Goal: Task Accomplishment & Management: Manage account settings

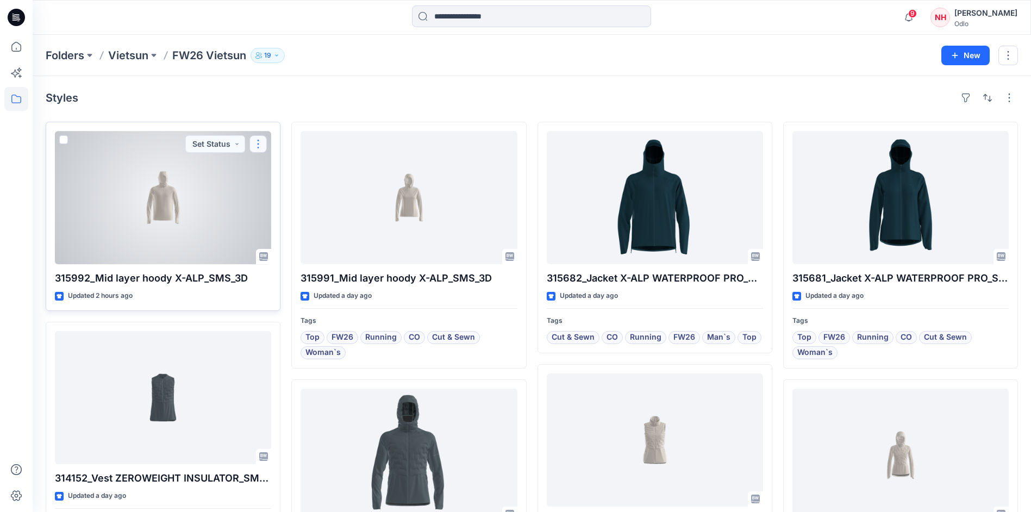
click at [263, 145] on button "button" at bounding box center [258, 143] width 17 height 17
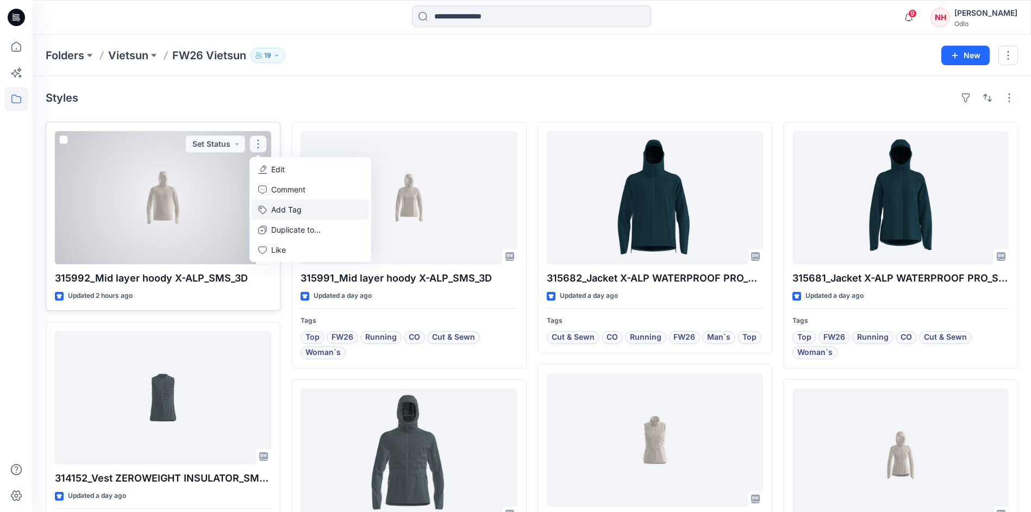
click at [285, 207] on button "Add Tag" at bounding box center [310, 210] width 117 height 20
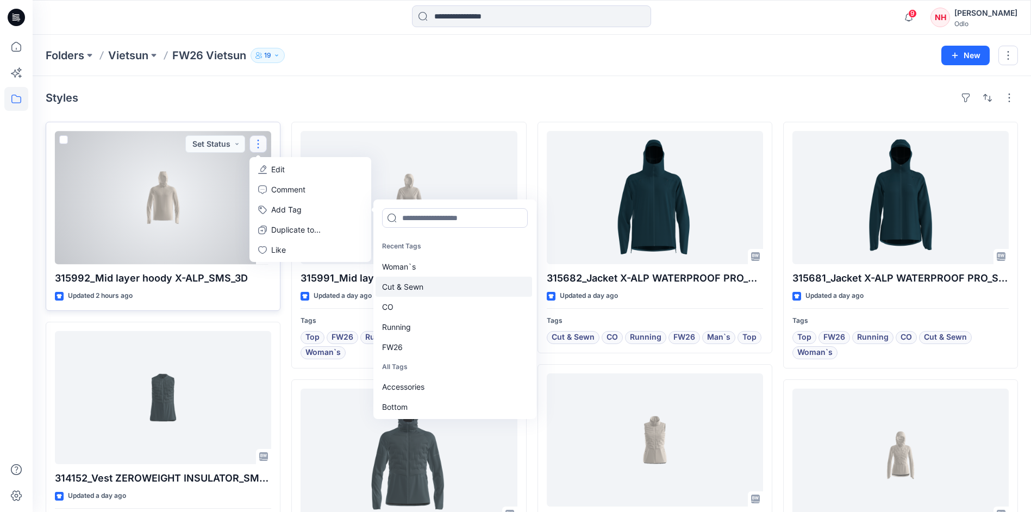
click at [430, 286] on div "Cut & Sewn" at bounding box center [454, 287] width 157 height 20
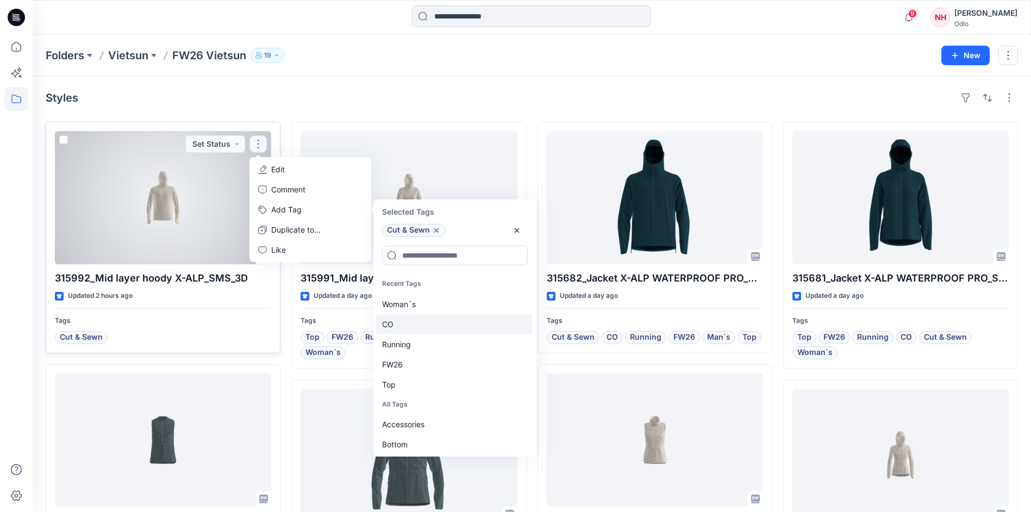
click at [434, 322] on div "CO" at bounding box center [454, 324] width 157 height 20
click at [434, 322] on div "Running" at bounding box center [454, 324] width 157 height 20
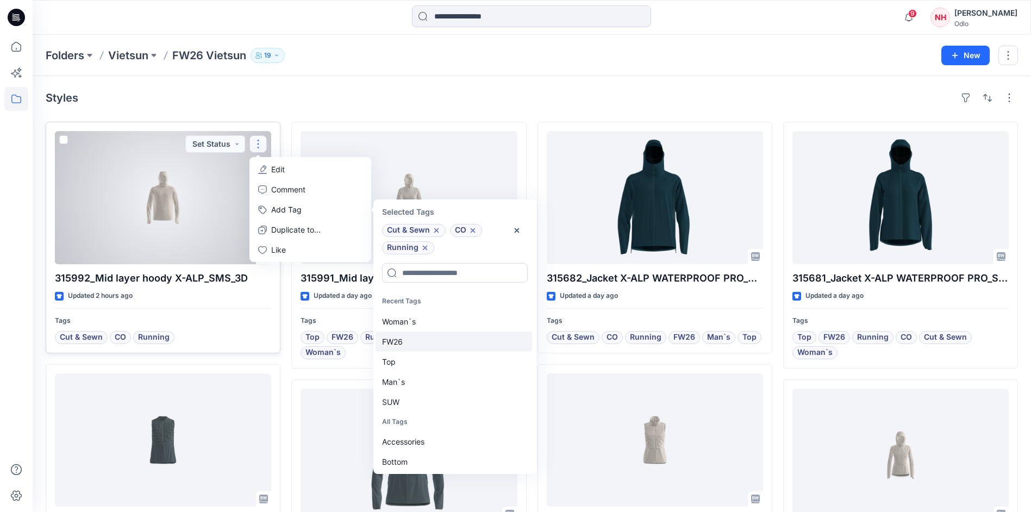
click at [433, 338] on div "FW26" at bounding box center [454, 342] width 157 height 20
click at [433, 344] on div "Top" at bounding box center [454, 342] width 157 height 20
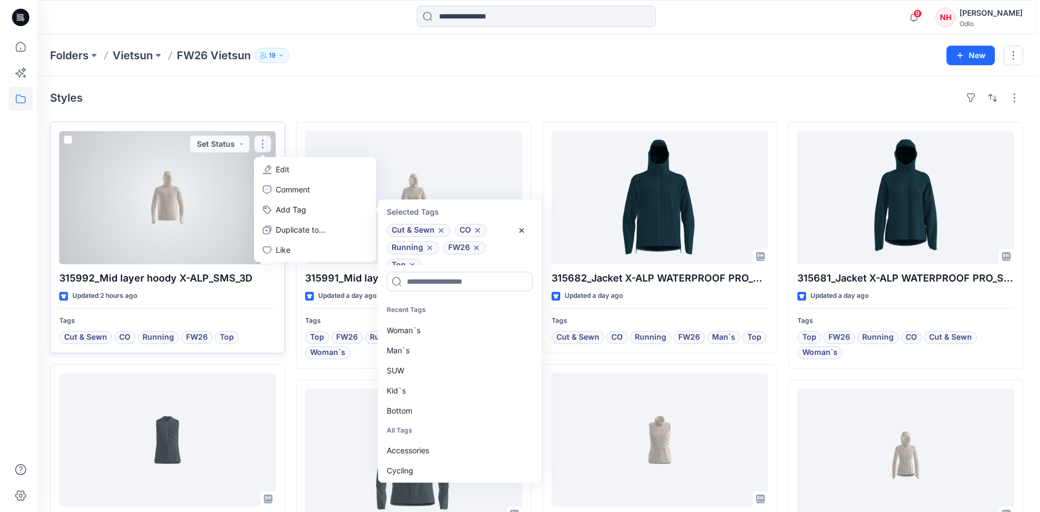
scroll to position [9, 0]
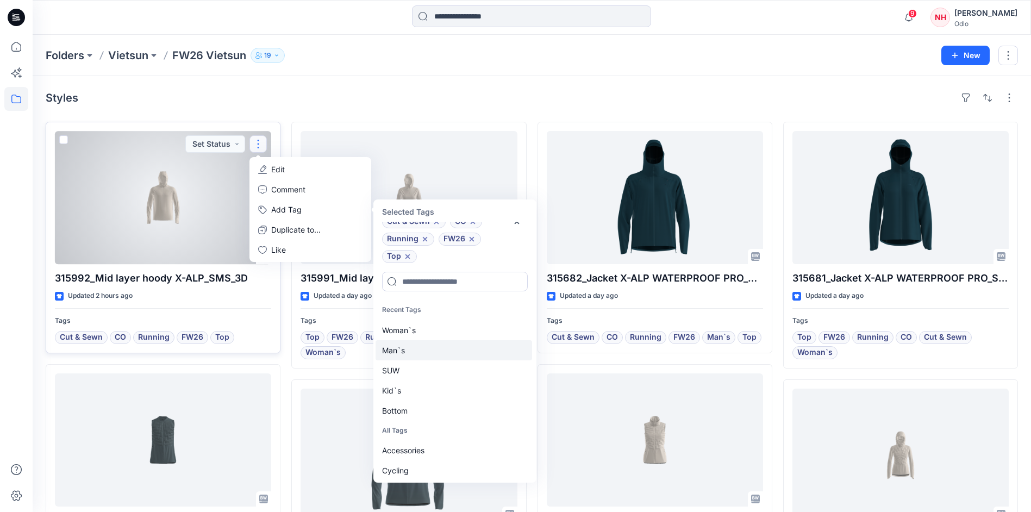
click at [434, 351] on div "Man`s" at bounding box center [454, 350] width 157 height 20
click at [149, 215] on div at bounding box center [163, 197] width 216 height 133
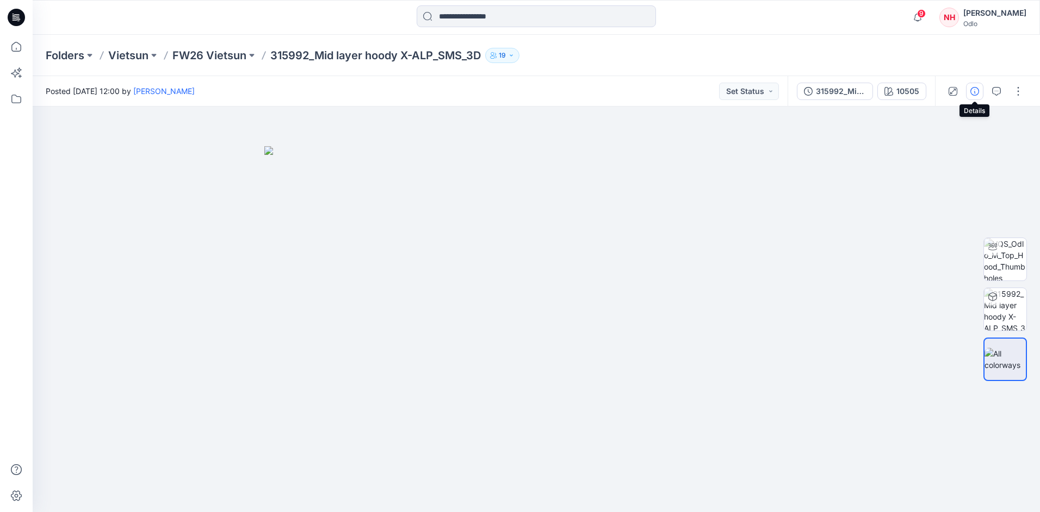
click at [982, 94] on button "button" at bounding box center [974, 91] width 17 height 17
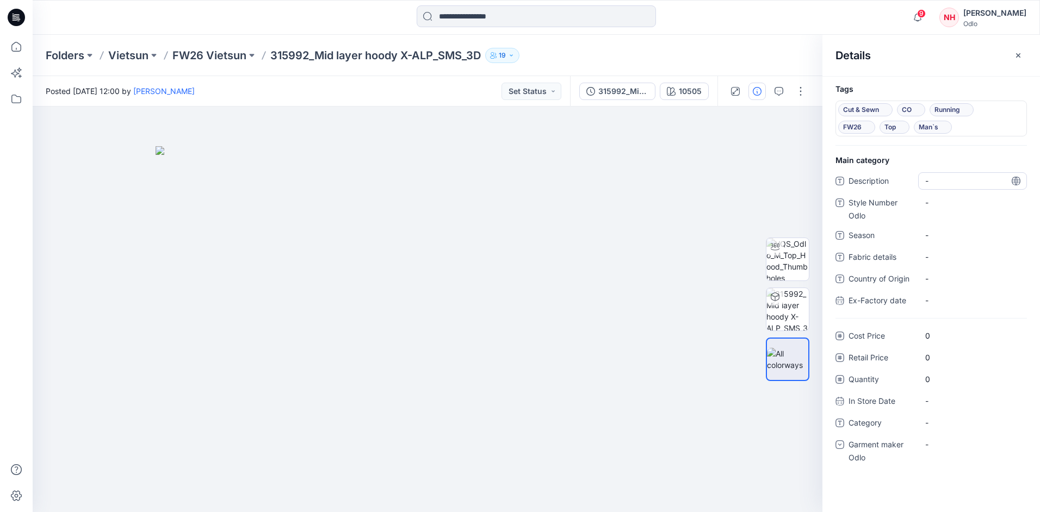
click at [947, 187] on div "-" at bounding box center [972, 180] width 109 height 17
click at [950, 210] on div "-" at bounding box center [972, 202] width 109 height 17
type textarea "******"
click at [952, 234] on span "-" at bounding box center [972, 234] width 95 height 11
click at [924, 230] on textarea "****" at bounding box center [972, 235] width 109 height 17
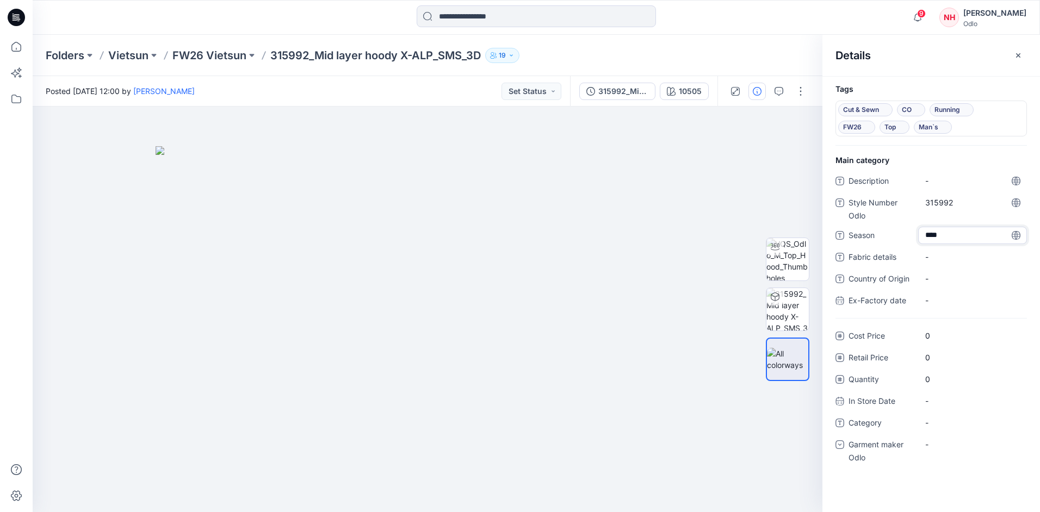
type textarea "****"
click at [955, 424] on span "-" at bounding box center [972, 422] width 95 height 11
click at [937, 429] on div "-" at bounding box center [972, 422] width 109 height 17
type textarea "*******"
click at [956, 446] on div "-" at bounding box center [972, 444] width 109 height 17
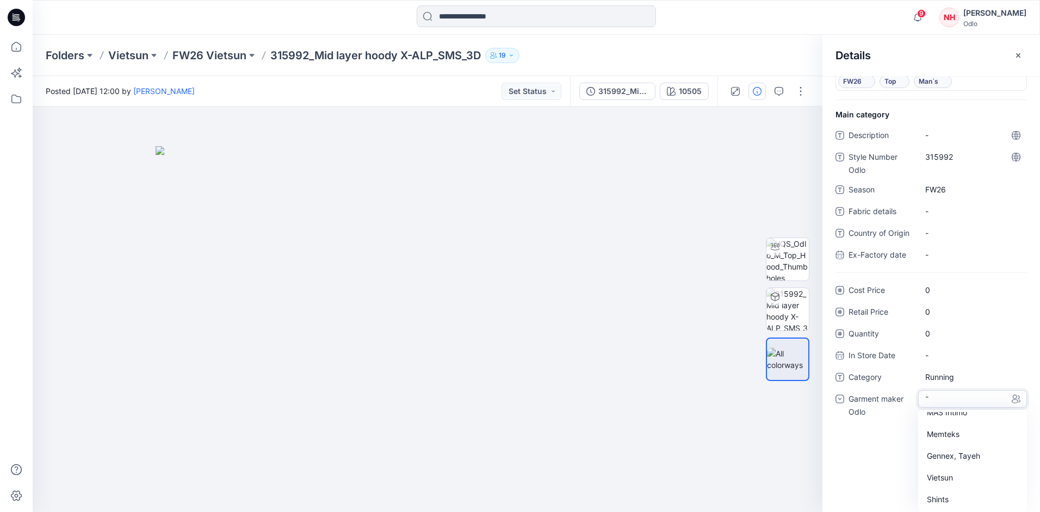
scroll to position [76, 0]
click at [956, 471] on div "Vietsun" at bounding box center [972, 478] width 104 height 22
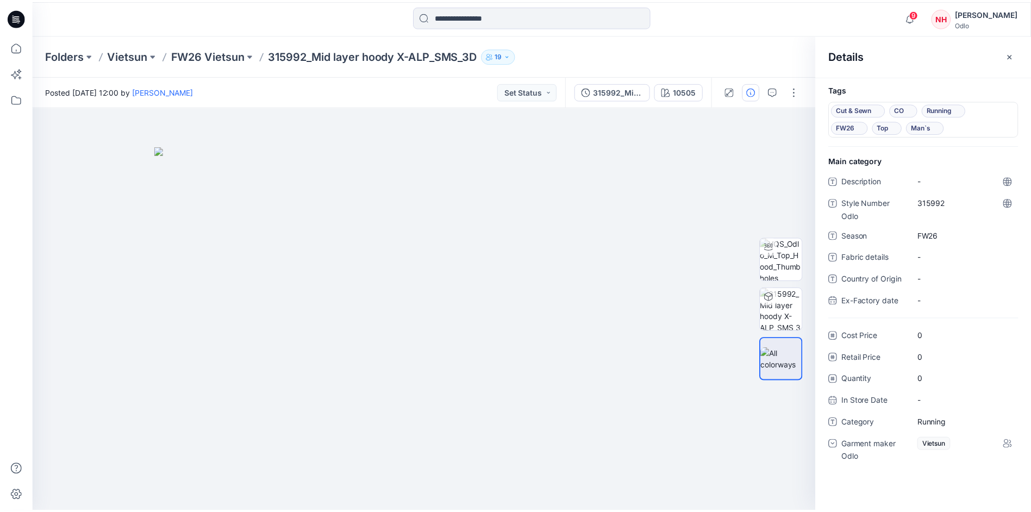
scroll to position [0, 0]
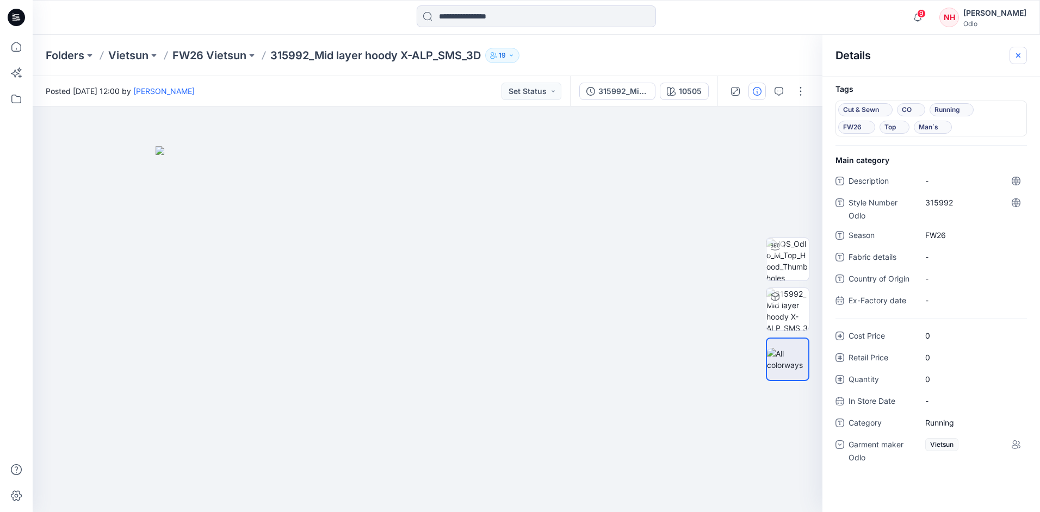
click at [1014, 54] on icon "button" at bounding box center [1018, 55] width 9 height 9
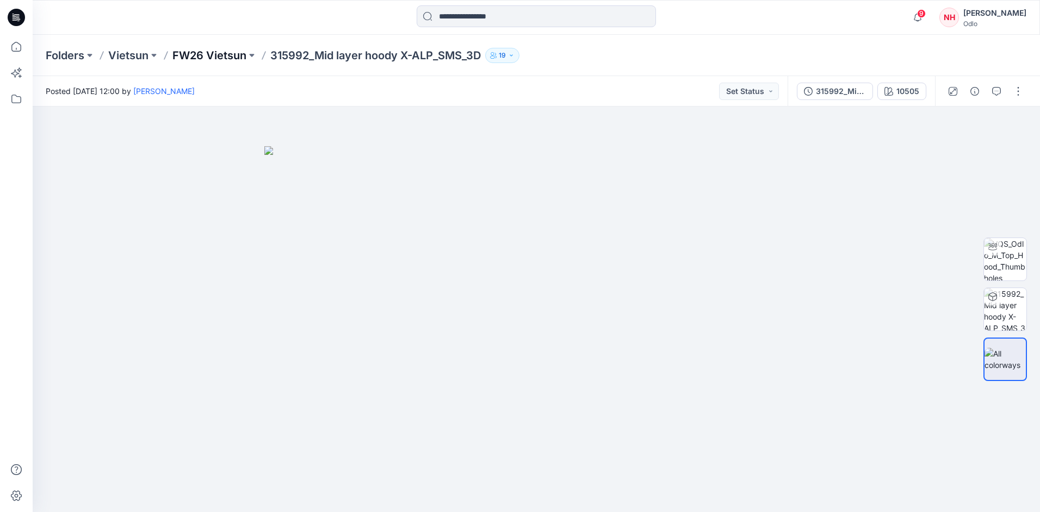
click at [183, 56] on p "FW26 Vietsun" at bounding box center [209, 55] width 74 height 15
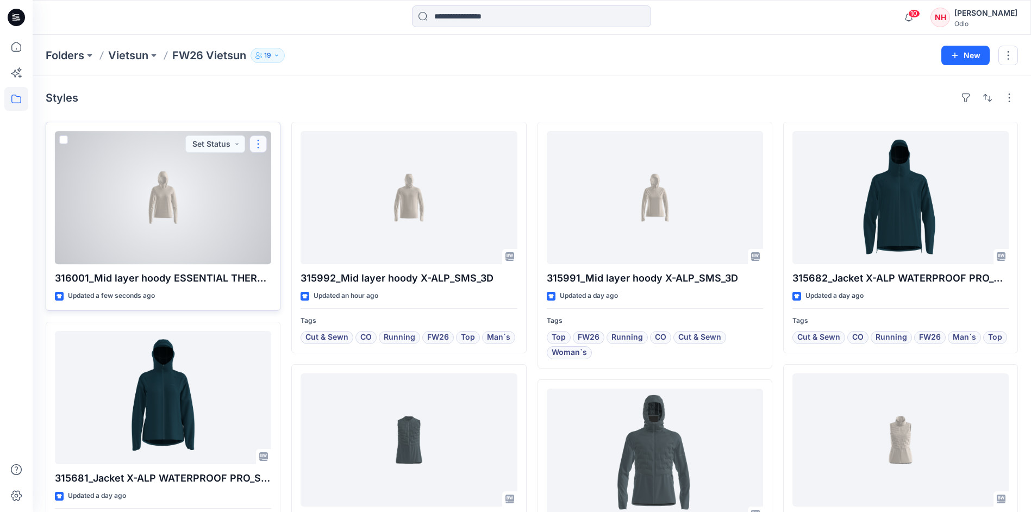
click at [262, 141] on button "button" at bounding box center [258, 143] width 17 height 17
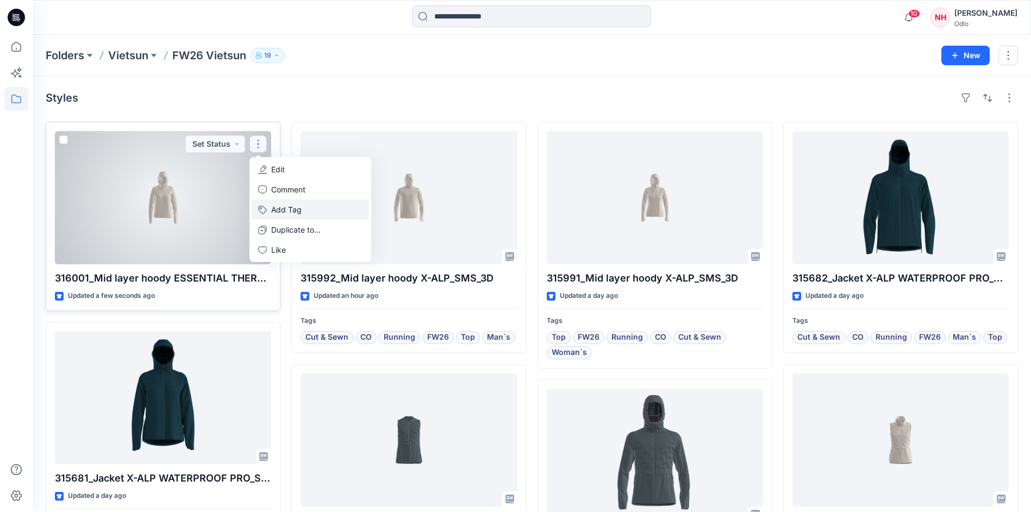
click at [293, 207] on button "Add Tag" at bounding box center [310, 210] width 117 height 20
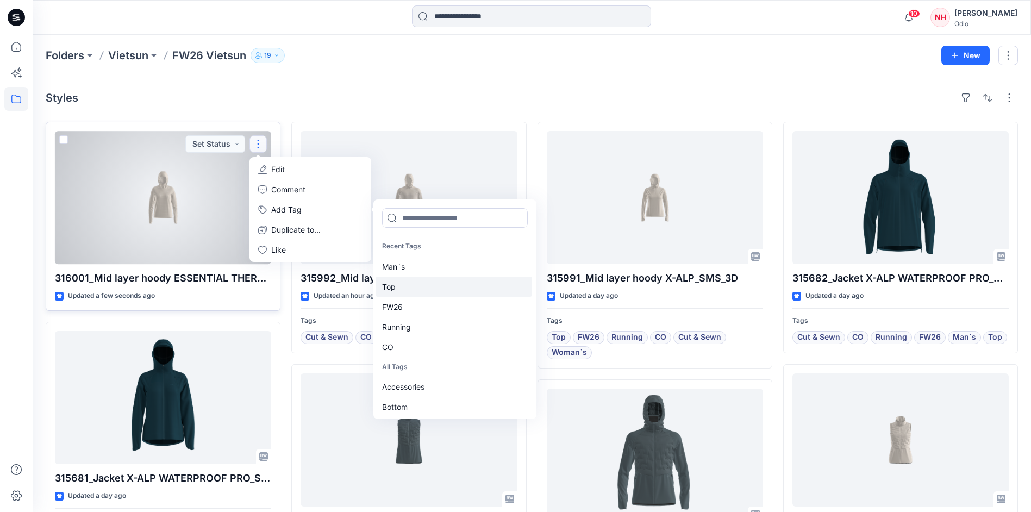
click at [408, 289] on div "Top" at bounding box center [454, 287] width 157 height 20
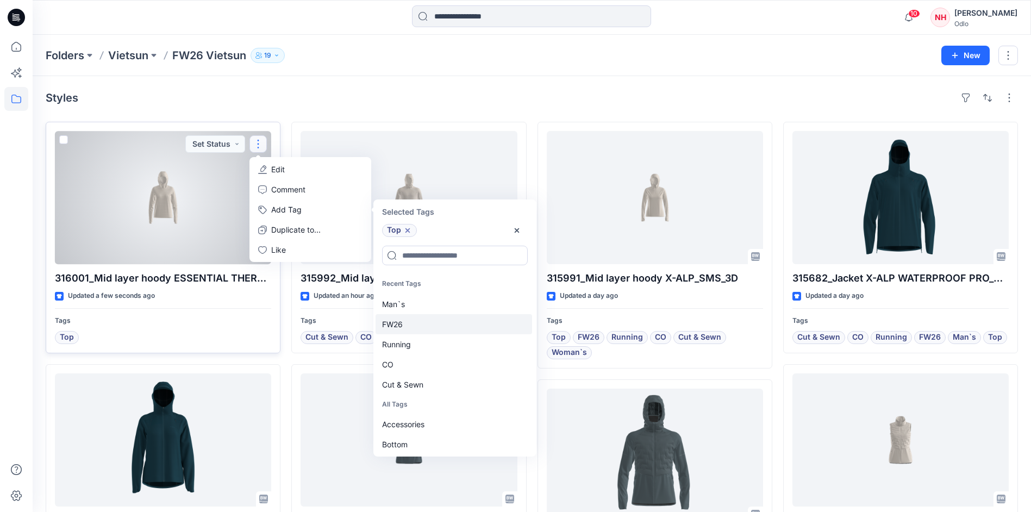
click at [414, 328] on div "FW26" at bounding box center [454, 324] width 157 height 20
click at [415, 324] on div "Running" at bounding box center [454, 324] width 157 height 20
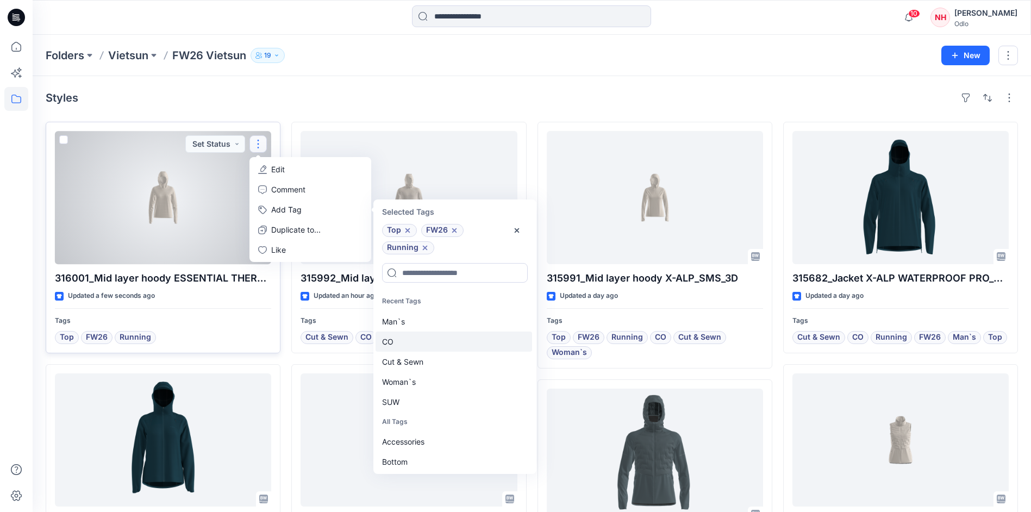
click at [413, 338] on div "CO" at bounding box center [454, 342] width 157 height 20
click at [413, 348] on div "Cut & Sewn" at bounding box center [454, 342] width 157 height 20
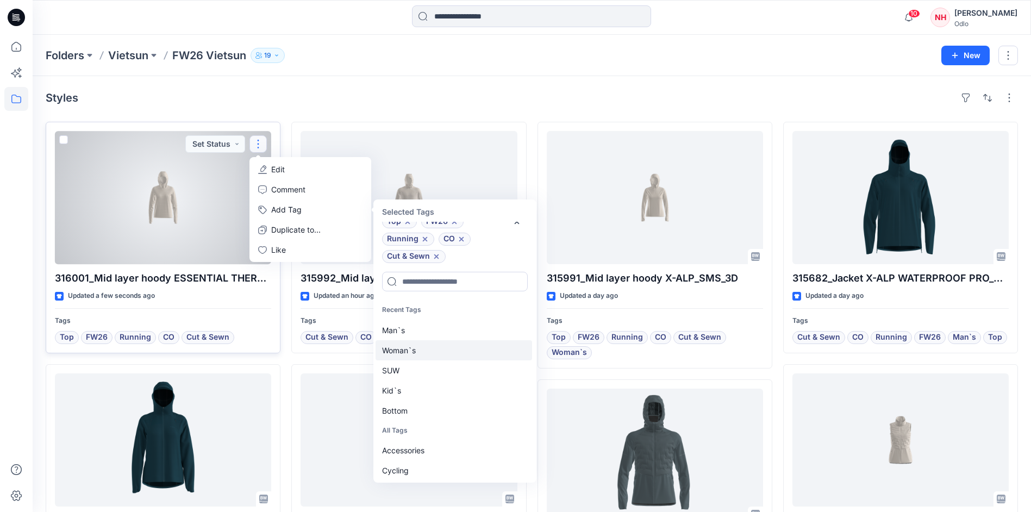
click at [413, 353] on div "Woman`s" at bounding box center [454, 350] width 157 height 20
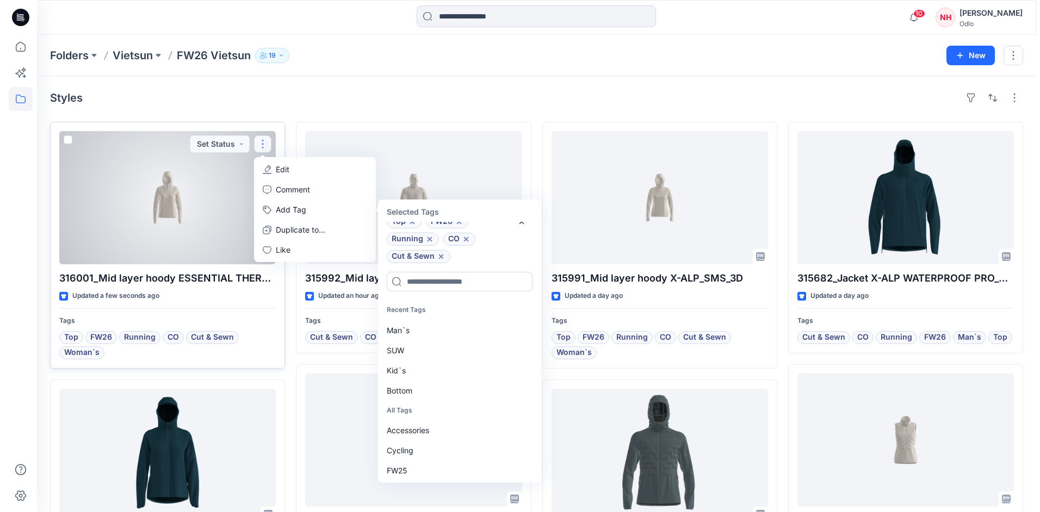
scroll to position [26, 0]
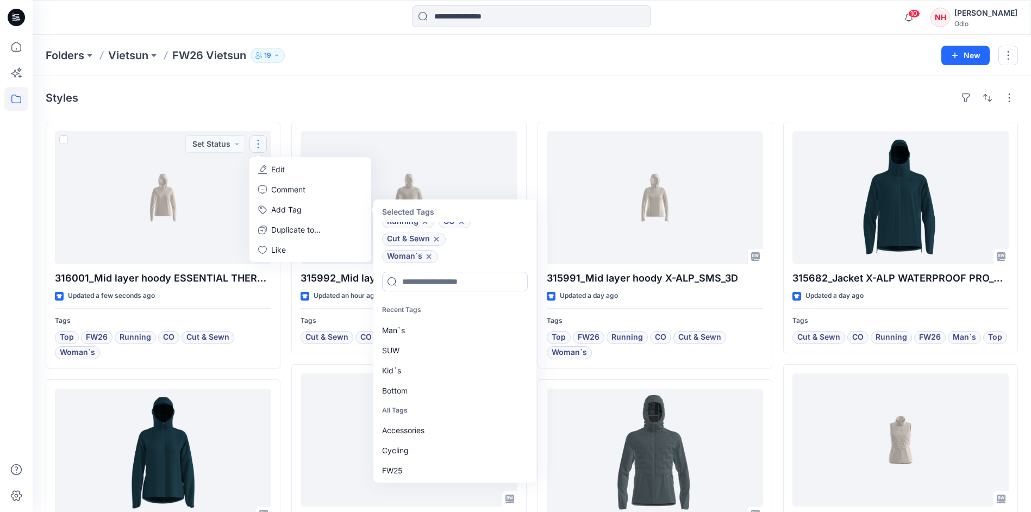
click at [275, 74] on div "Folders Vietsun FW26 Vietsun 19 New" at bounding box center [532, 55] width 999 height 41
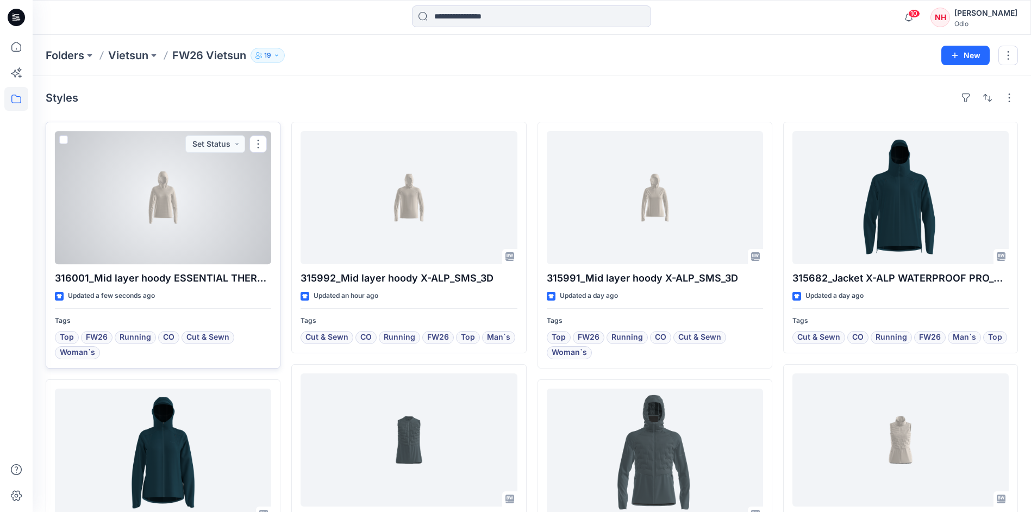
click at [201, 245] on div at bounding box center [163, 197] width 216 height 133
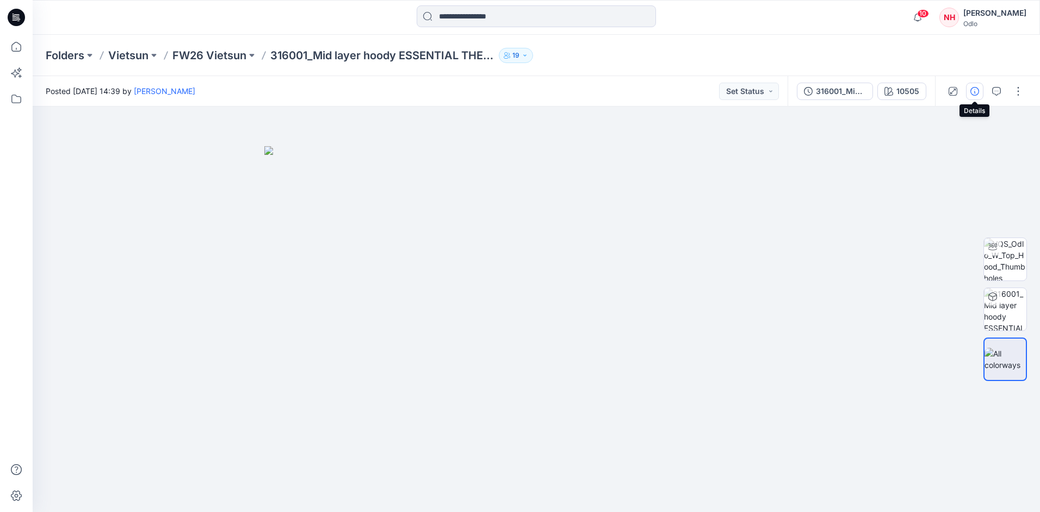
click at [970, 93] on icon "button" at bounding box center [974, 91] width 9 height 9
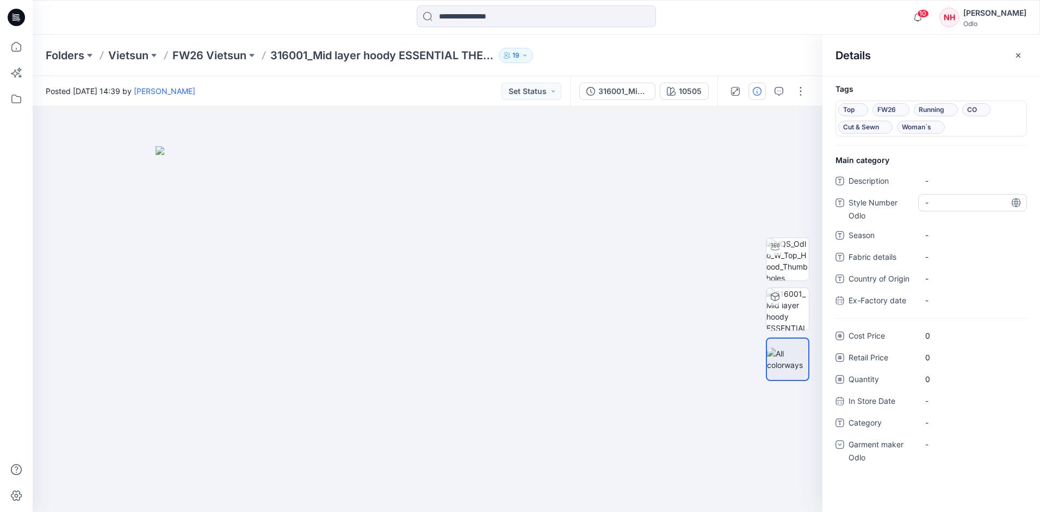
click at [955, 197] on Odlo "-" at bounding box center [972, 202] width 95 height 11
type textarea "******"
click at [981, 237] on span "-" at bounding box center [972, 234] width 95 height 11
type textarea "****"
click at [942, 419] on span "-" at bounding box center [972, 422] width 95 height 11
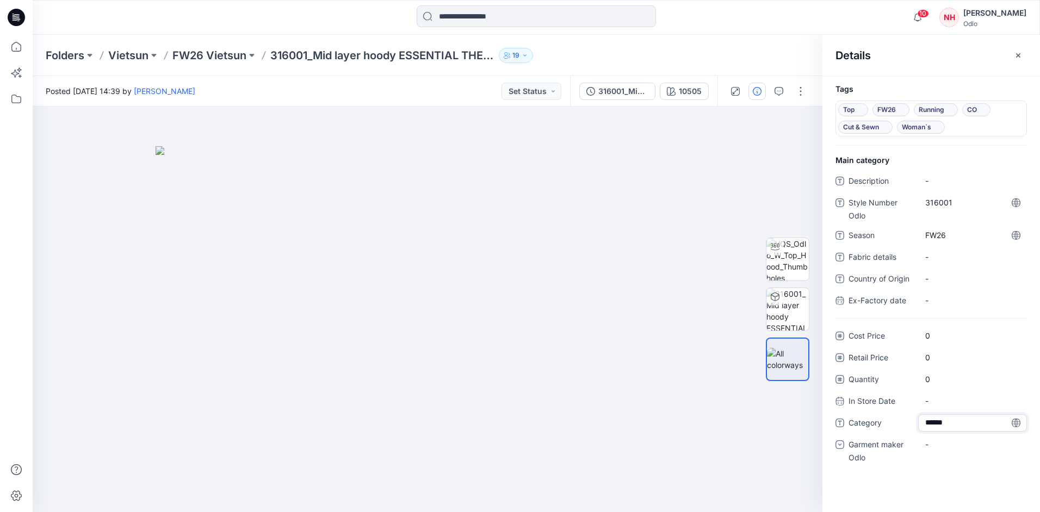
type textarea "*******"
click at [974, 453] on div "-" at bounding box center [972, 450] width 109 height 28
click at [974, 446] on div "-" at bounding box center [972, 444] width 109 height 17
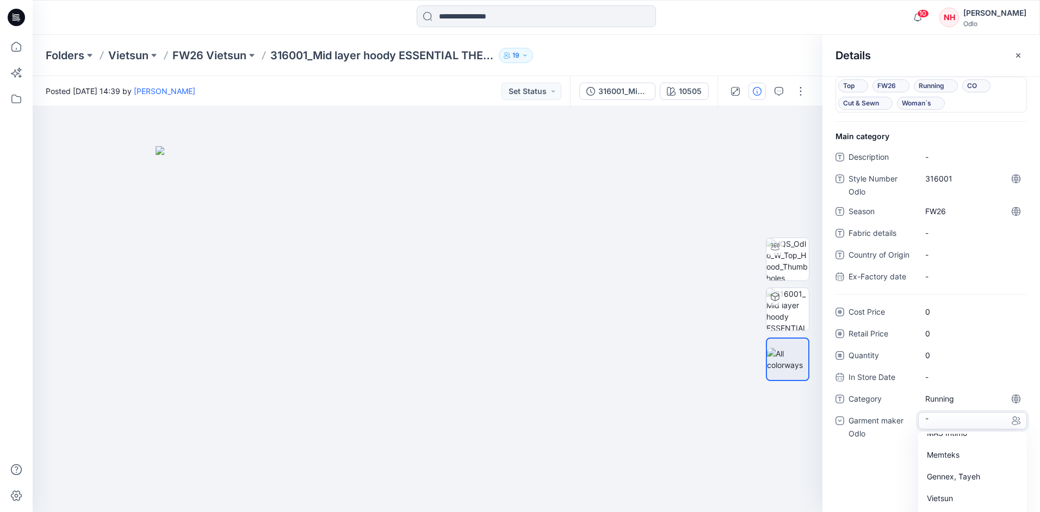
scroll to position [46, 0]
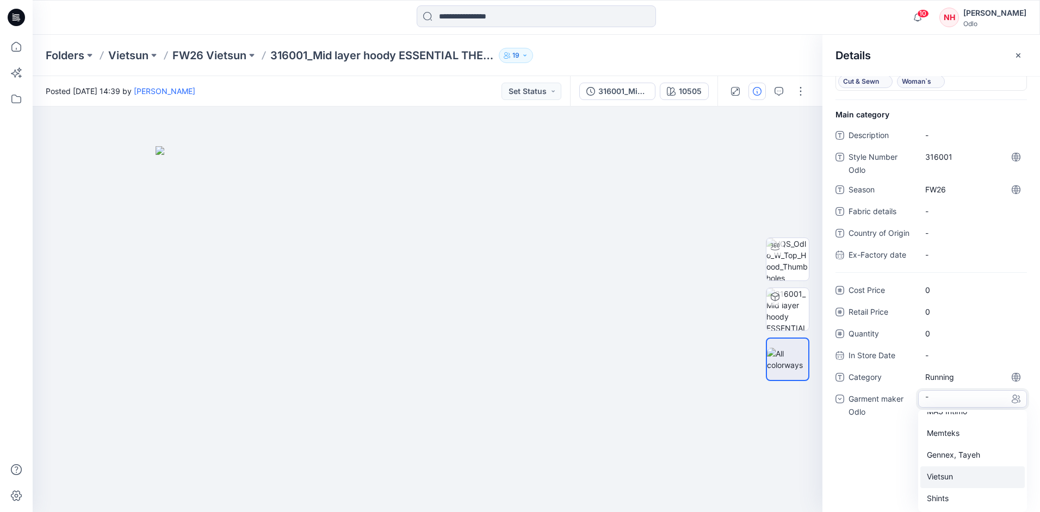
click at [953, 477] on div "Vietsun" at bounding box center [972, 478] width 104 height 22
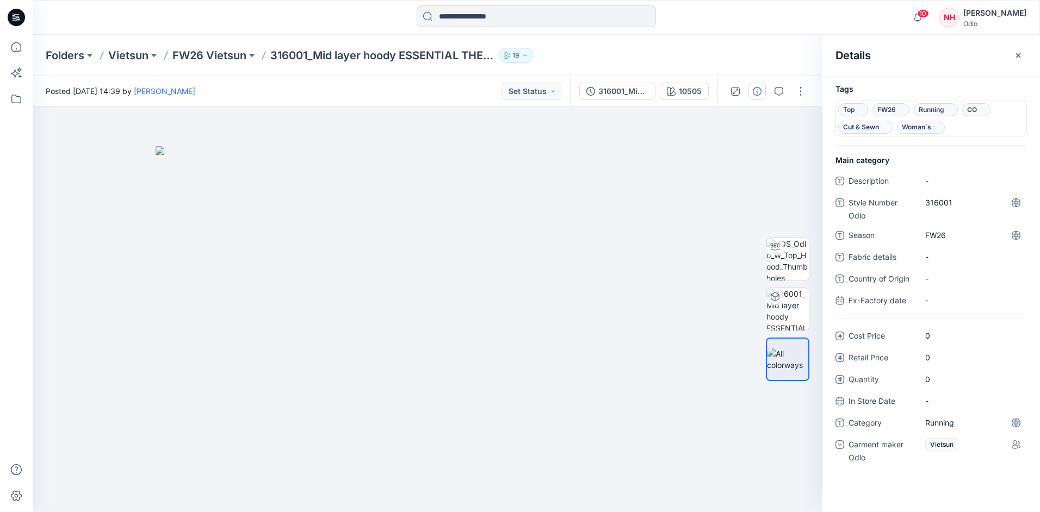
scroll to position [0, 0]
click at [953, 477] on div "Tags Top FW26 Running CO Cut & Sewn Woman`s Main category Description - Style N…" at bounding box center [930, 294] width 217 height 436
click at [799, 88] on button "button" at bounding box center [800, 91] width 17 height 17
click at [775, 147] on button "Edit" at bounding box center [755, 147] width 100 height 20
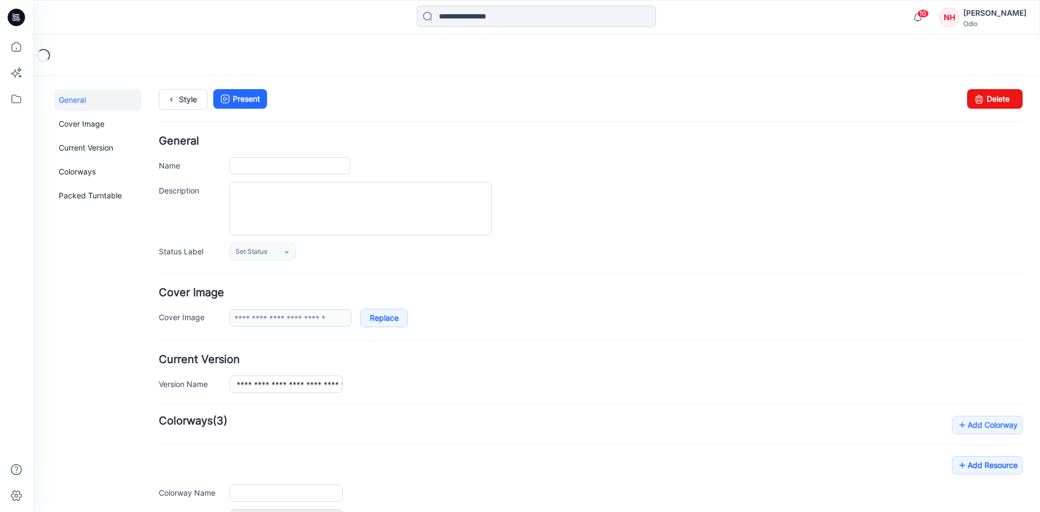
type input "**********"
type input "*****"
type input "**********"
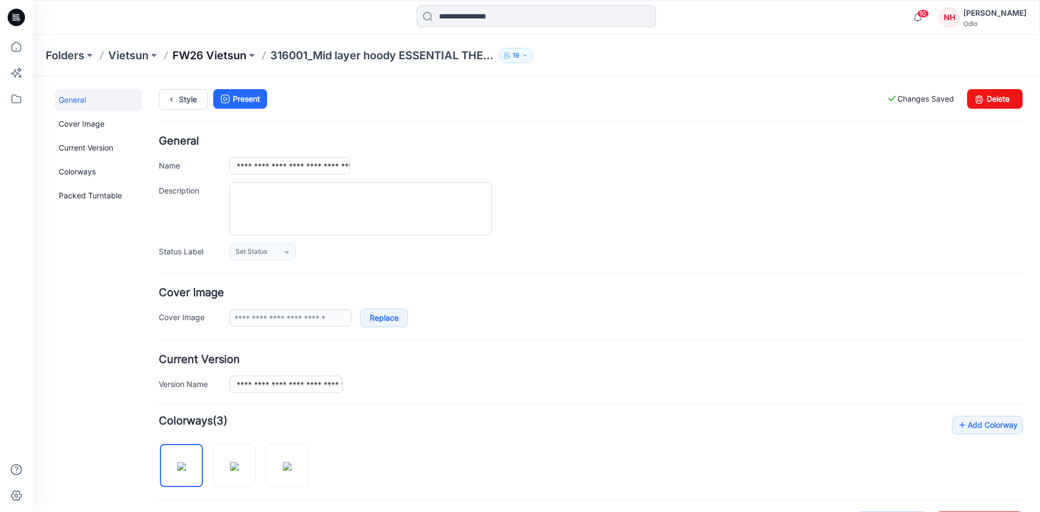
click at [207, 59] on p "FW26 Vietsun" at bounding box center [209, 55] width 74 height 15
